Goal: Task Accomplishment & Management: Complete application form

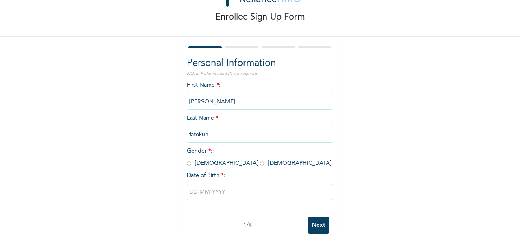
scroll to position [49, 0]
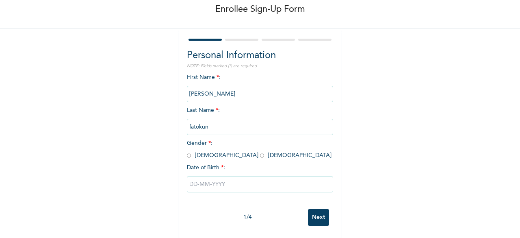
click at [187, 152] on input "radio" at bounding box center [189, 156] width 4 height 8
radio input "true"
click at [195, 176] on input "text" at bounding box center [260, 184] width 146 height 16
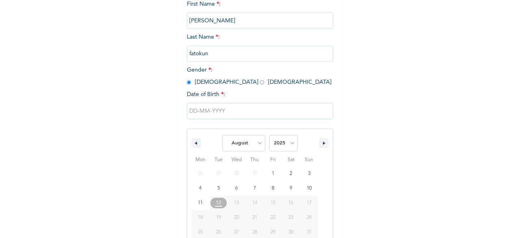
scroll to position [132, 0]
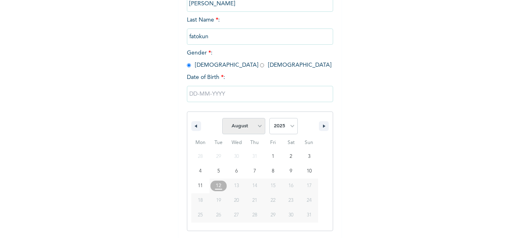
click at [241, 128] on select "January February March April May June July August September October November De…" at bounding box center [243, 126] width 43 height 16
select select "3"
click at [222, 119] on select "January February March April May June July August September October November De…" at bounding box center [243, 126] width 43 height 16
click at [274, 129] on select "2025 2024 2023 2022 2021 2020 2019 2018 2017 2016 2015 2014 2013 2012 2011 2010…" at bounding box center [284, 126] width 28 height 16
select select "1995"
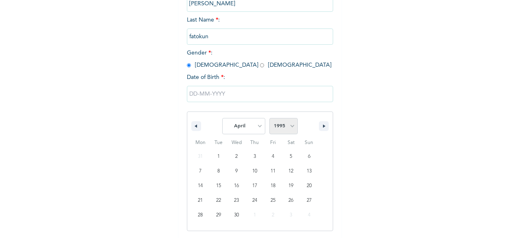
click at [270, 119] on select "2025 2024 2023 2022 2021 2020 2019 2018 2017 2016 2015 2014 2013 2012 2011 2010…" at bounding box center [284, 126] width 28 height 16
type input "[DATE]"
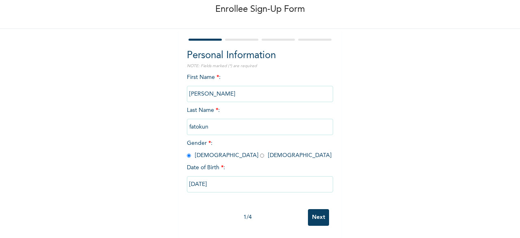
click at [318, 209] on input "Next" at bounding box center [318, 217] width 21 height 17
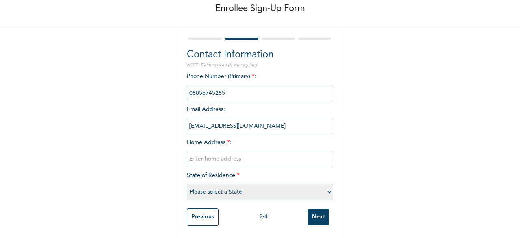
click at [258, 151] on input "text" at bounding box center [260, 159] width 146 height 16
type input "[STREET_ADDRESS][PERSON_NAME] gbagada lagos"
click at [272, 187] on select "Please select a State [PERSON_NAME] (FCT) [PERSON_NAME] Ibom [GEOGRAPHIC_DATA] …" at bounding box center [260, 192] width 146 height 16
select select "25"
click at [187, 184] on select "Please select a State [PERSON_NAME] (FCT) [PERSON_NAME] Ibom [GEOGRAPHIC_DATA] …" at bounding box center [260, 192] width 146 height 16
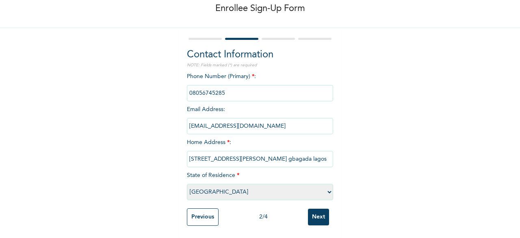
click at [321, 213] on input "Next" at bounding box center [318, 217] width 21 height 17
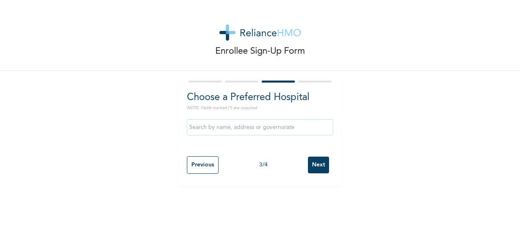
click at [241, 124] on input "text" at bounding box center [260, 127] width 146 height 16
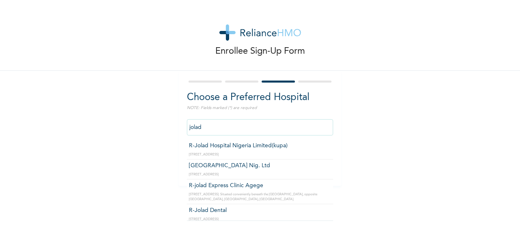
type input "[GEOGRAPHIC_DATA] Nig. Ltd"
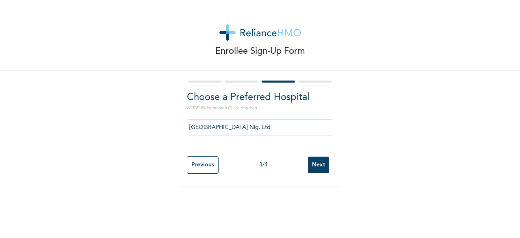
click at [312, 163] on input "Next" at bounding box center [318, 165] width 21 height 17
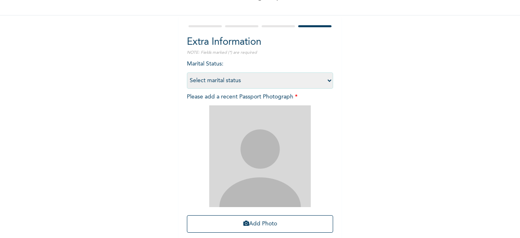
scroll to position [57, 0]
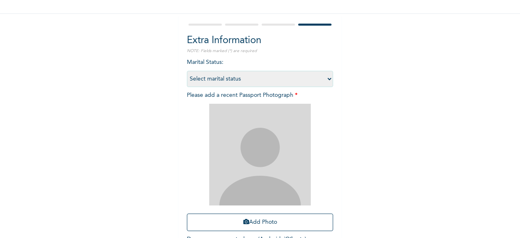
click at [309, 76] on select "Select marital status [DEMOGRAPHIC_DATA] Married [DEMOGRAPHIC_DATA] Widow/[DEMO…" at bounding box center [260, 79] width 146 height 16
click at [187, 71] on select "Select marital status [DEMOGRAPHIC_DATA] Married [DEMOGRAPHIC_DATA] Widow/[DEMO…" at bounding box center [260, 79] width 146 height 16
click at [312, 79] on select "Select marital status [DEMOGRAPHIC_DATA] Married [DEMOGRAPHIC_DATA] Widow/[DEMO…" at bounding box center [260, 79] width 146 height 16
select select "2"
click at [187, 71] on select "Select marital status [DEMOGRAPHIC_DATA] Married [DEMOGRAPHIC_DATA] Widow/[DEMO…" at bounding box center [260, 79] width 146 height 16
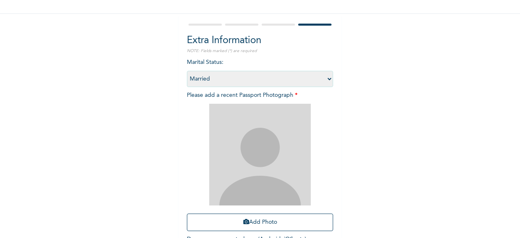
click at [284, 166] on img at bounding box center [260, 155] width 102 height 102
click at [274, 221] on button "Add Photo" at bounding box center [260, 221] width 146 height 17
click at [259, 166] on img at bounding box center [260, 155] width 102 height 102
click at [256, 221] on button "Add Photo" at bounding box center [260, 221] width 146 height 17
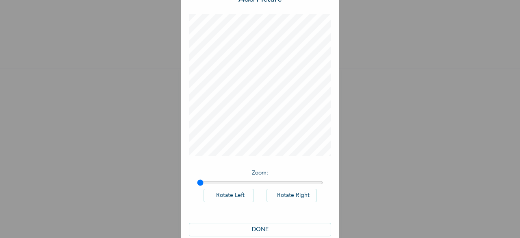
scroll to position [35, 0]
click at [275, 229] on button "DONE" at bounding box center [260, 226] width 142 height 13
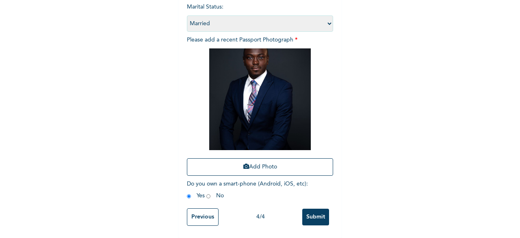
scroll to position [119, 0]
click at [308, 211] on input "Submit" at bounding box center [316, 217] width 27 height 17
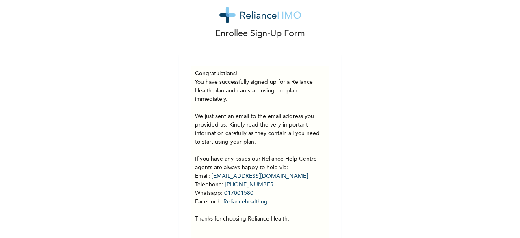
scroll to position [0, 0]
